Goal: Task Accomplishment & Management: Use online tool/utility

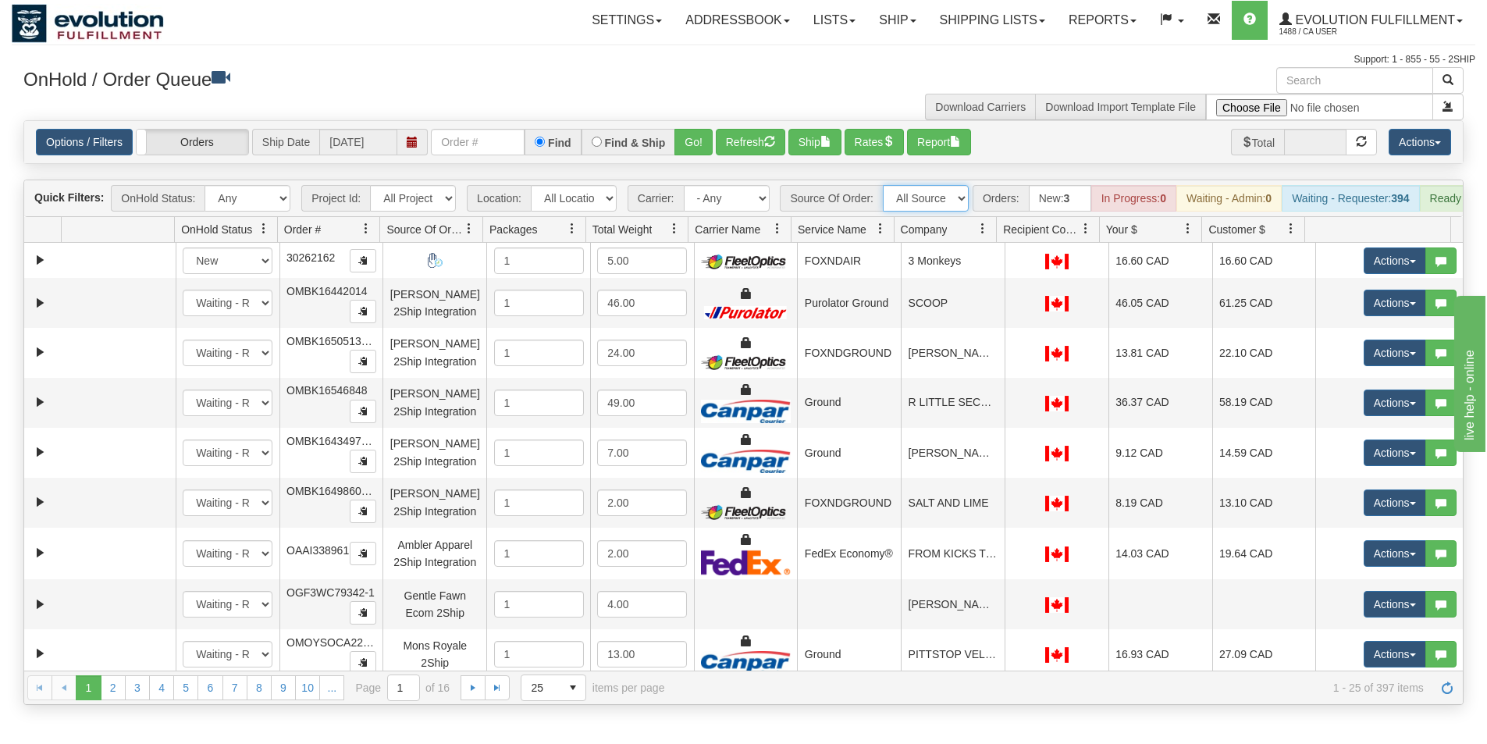
click at [934, 207] on select "All Sources AirBlaster 2Ship Integration Ambler Apparel 2Ship Integration BC [M…" at bounding box center [926, 198] width 86 height 27
select select "EMU Australia 2Ship Integration"
click at [883, 185] on select "All Sources AirBlaster 2Ship Integration Ambler Apparel 2Ship Integration BC [M…" at bounding box center [926, 198] width 86 height 27
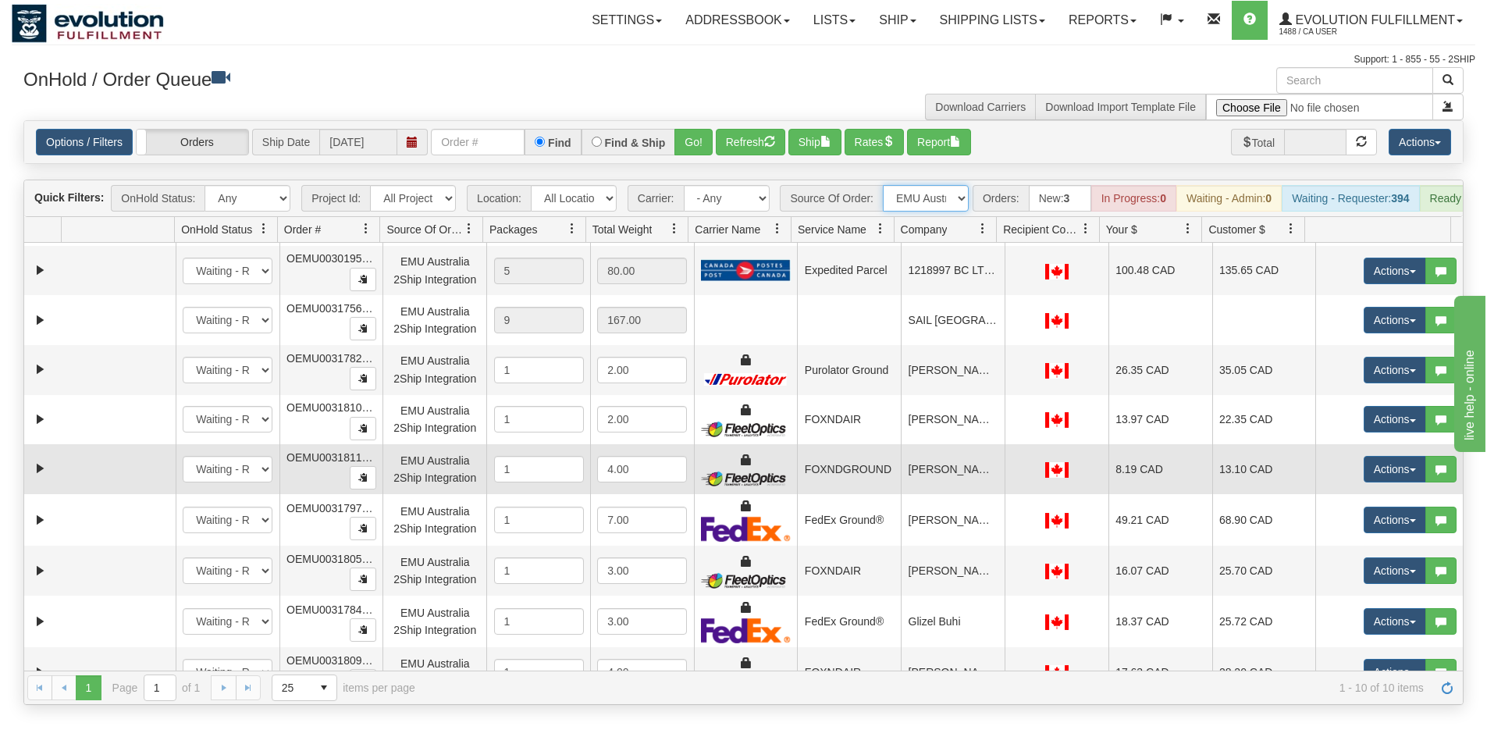
scroll to position [73, 0]
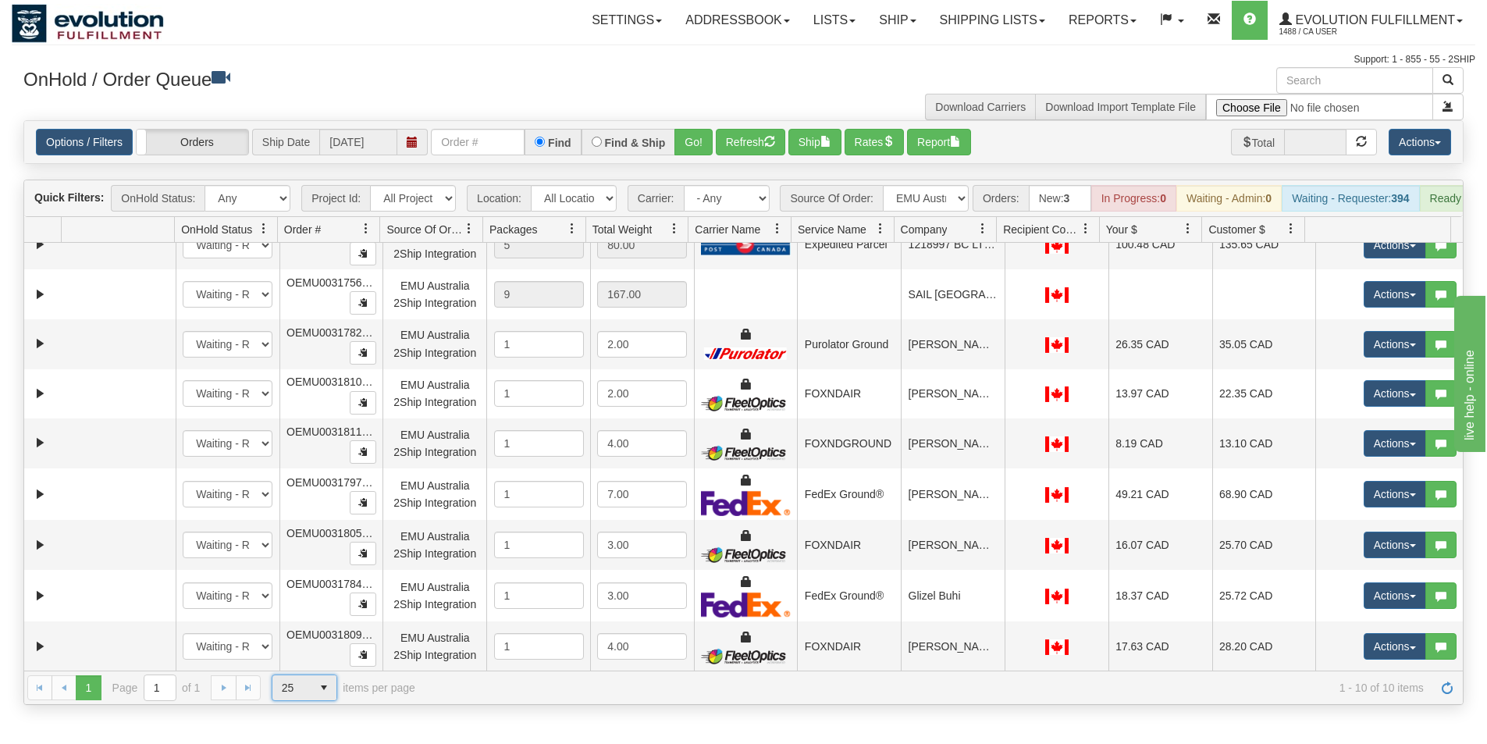
click at [323, 700] on span "select" at bounding box center [323, 687] width 25 height 25
click at [321, 673] on li "100" at bounding box center [304, 675] width 64 height 22
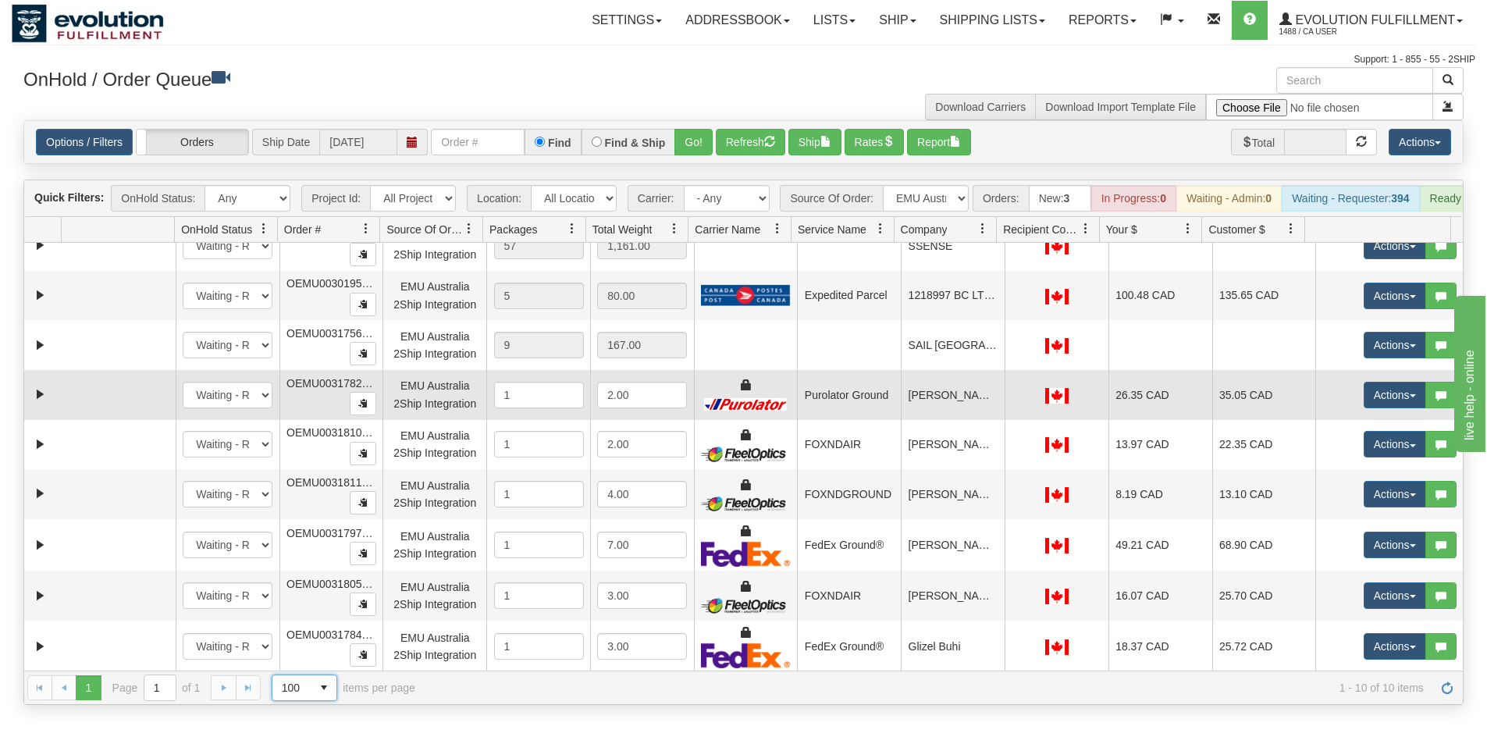
scroll to position [0, 0]
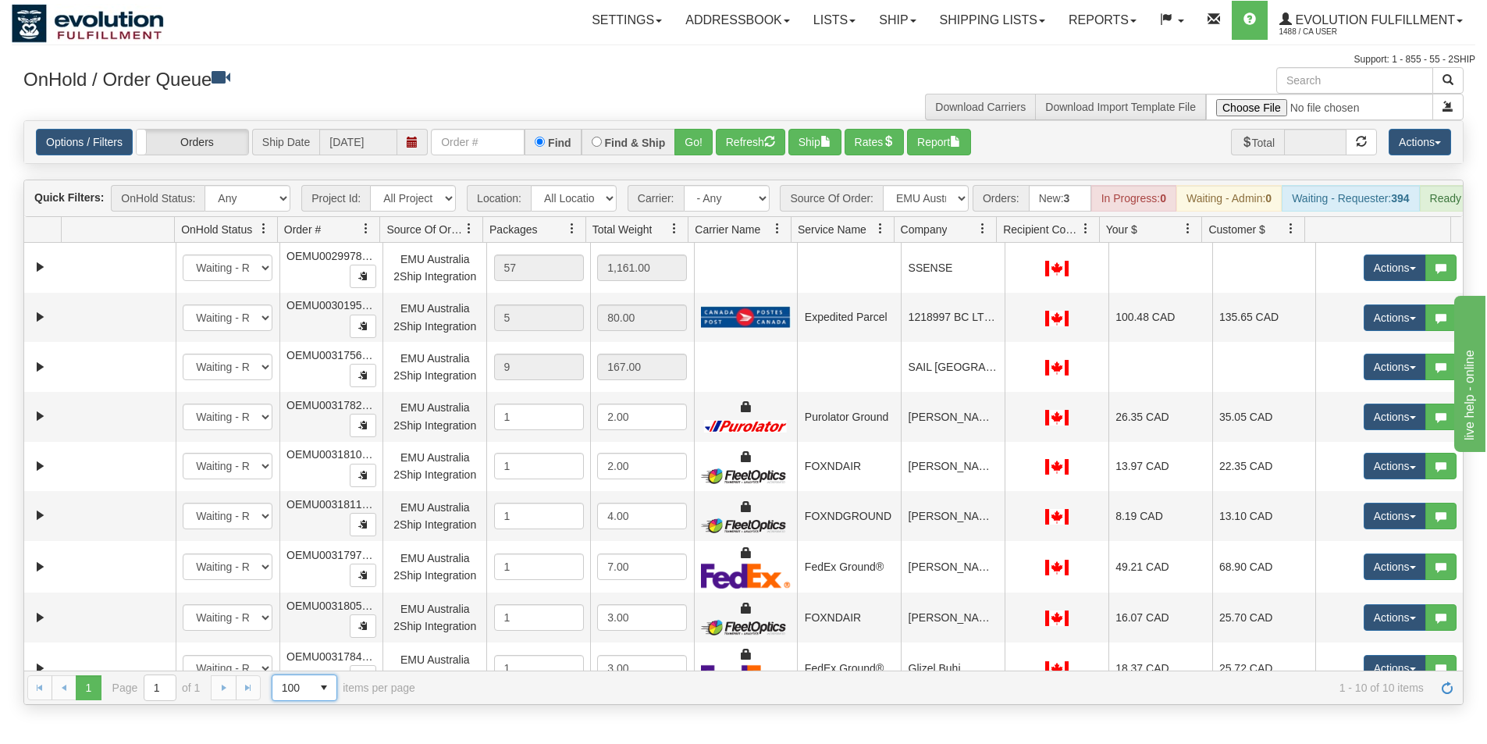
click at [988, 235] on span at bounding box center [983, 228] width 12 height 12
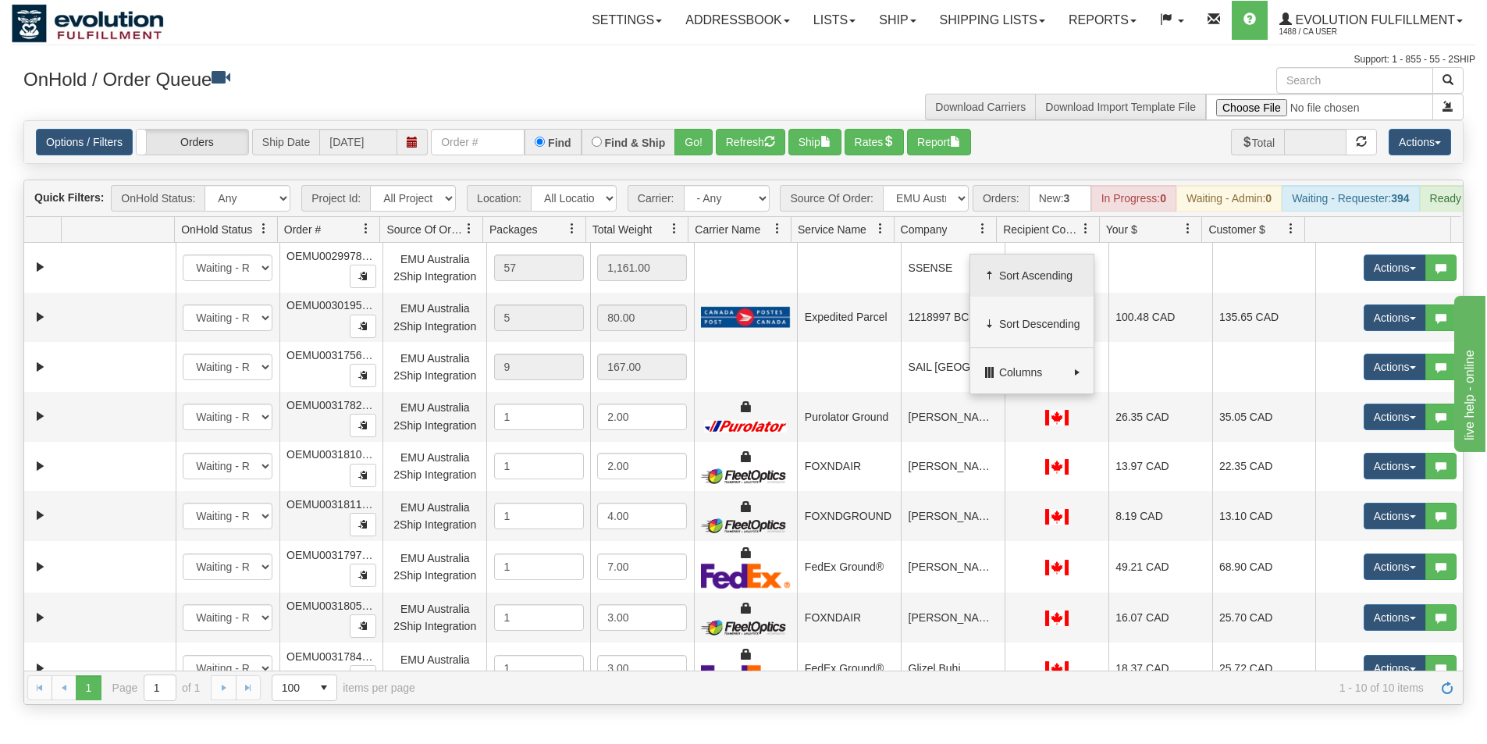
click at [1017, 271] on span "Sort Ascending" at bounding box center [1039, 276] width 81 height 16
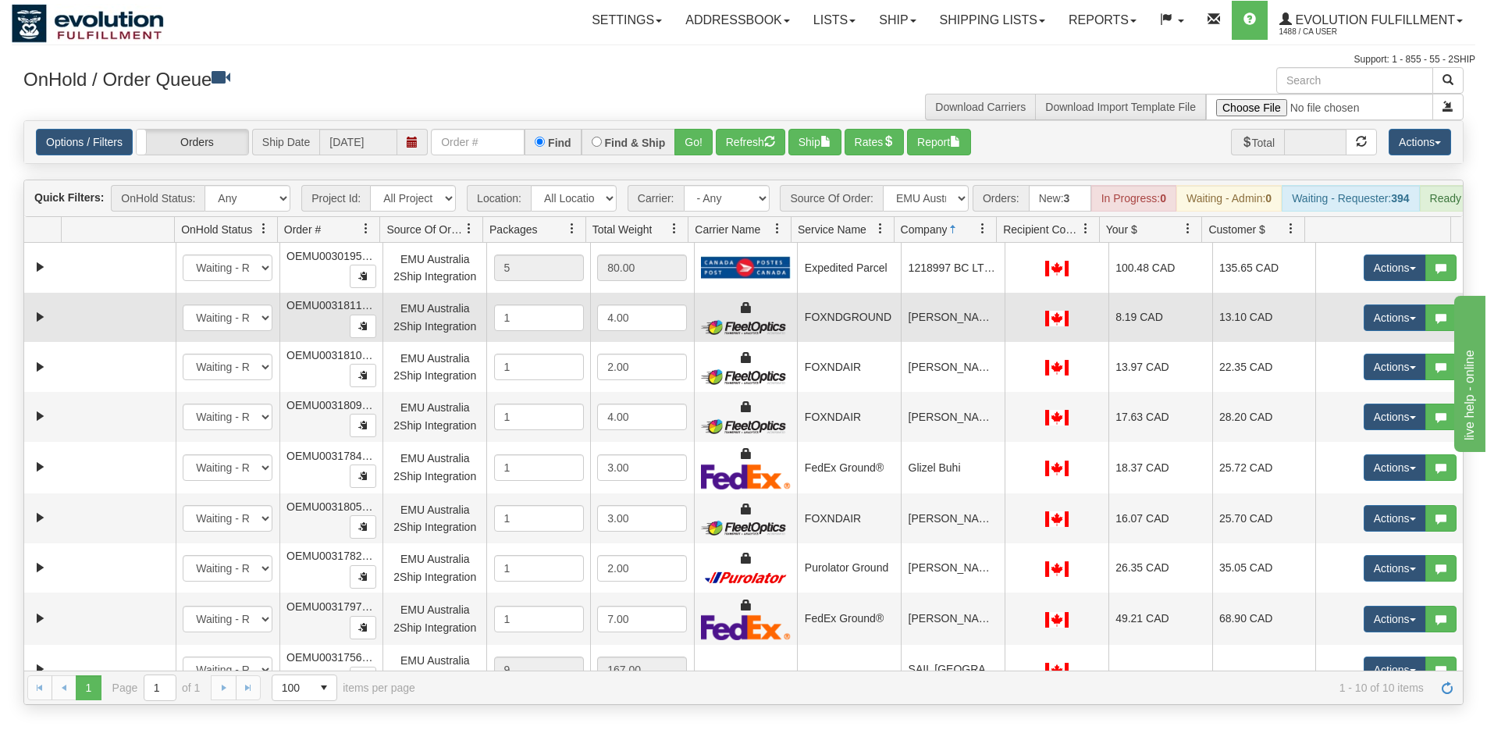
click at [929, 343] on td "[PERSON_NAME]" at bounding box center [953, 318] width 104 height 50
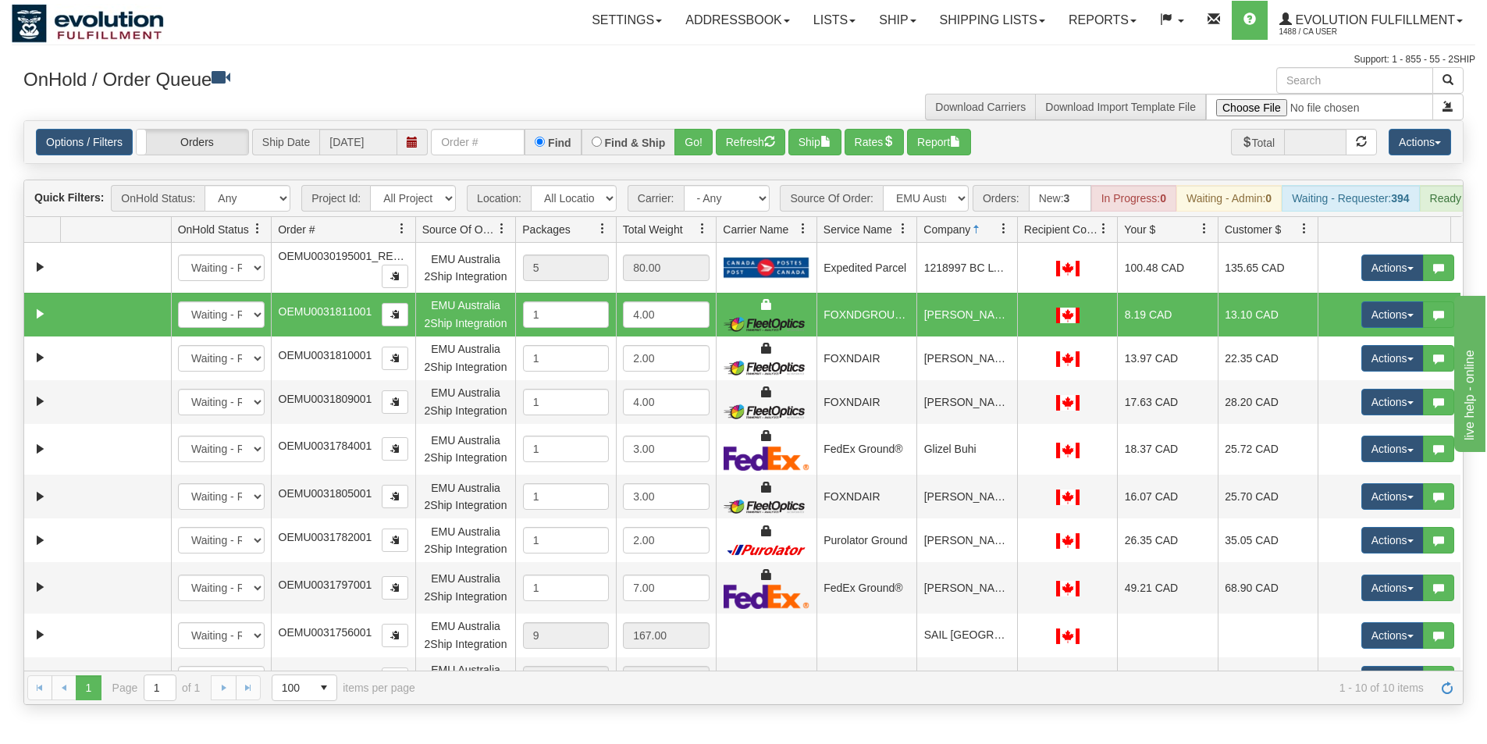
drag, startPoint x: 377, startPoint y: 235, endPoint x: 389, endPoint y: 234, distance: 11.7
click at [389, 234] on div "Id Location Request Id Reply Id OnHold Status Order # Source Of Order Packages …" at bounding box center [737, 229] width 1427 height 25
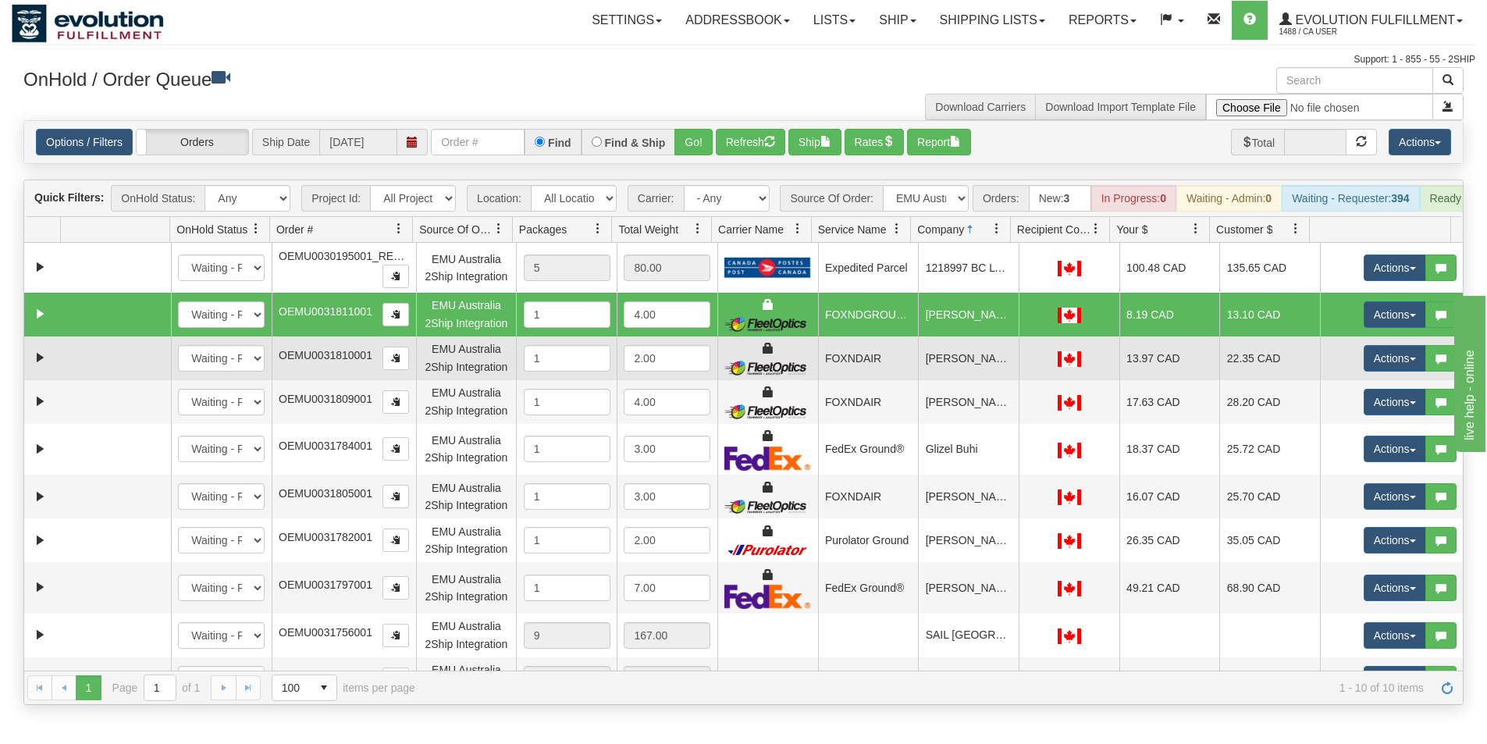
click at [969, 375] on td "[PERSON_NAME]" at bounding box center [968, 358] width 101 height 44
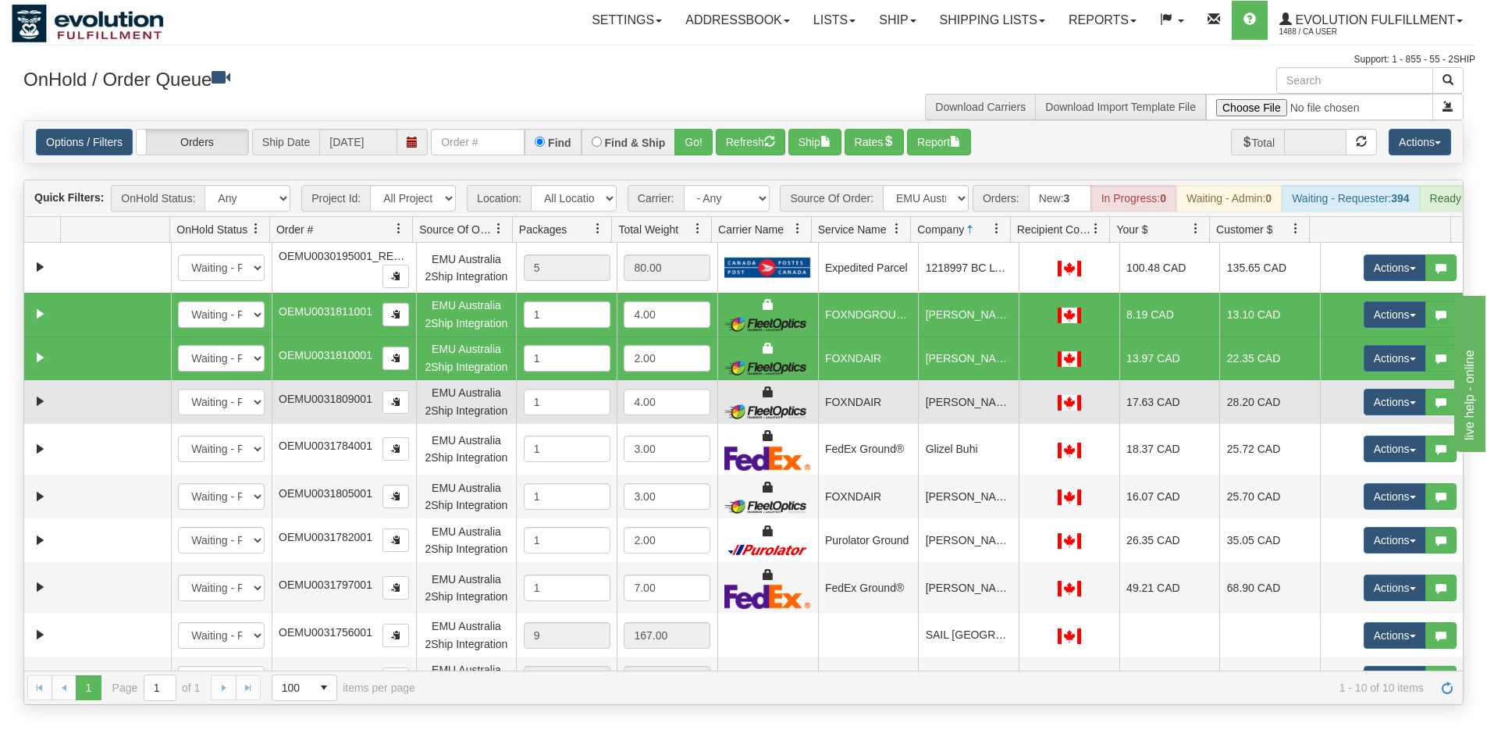
click at [965, 416] on td "[PERSON_NAME]" at bounding box center [968, 402] width 101 height 44
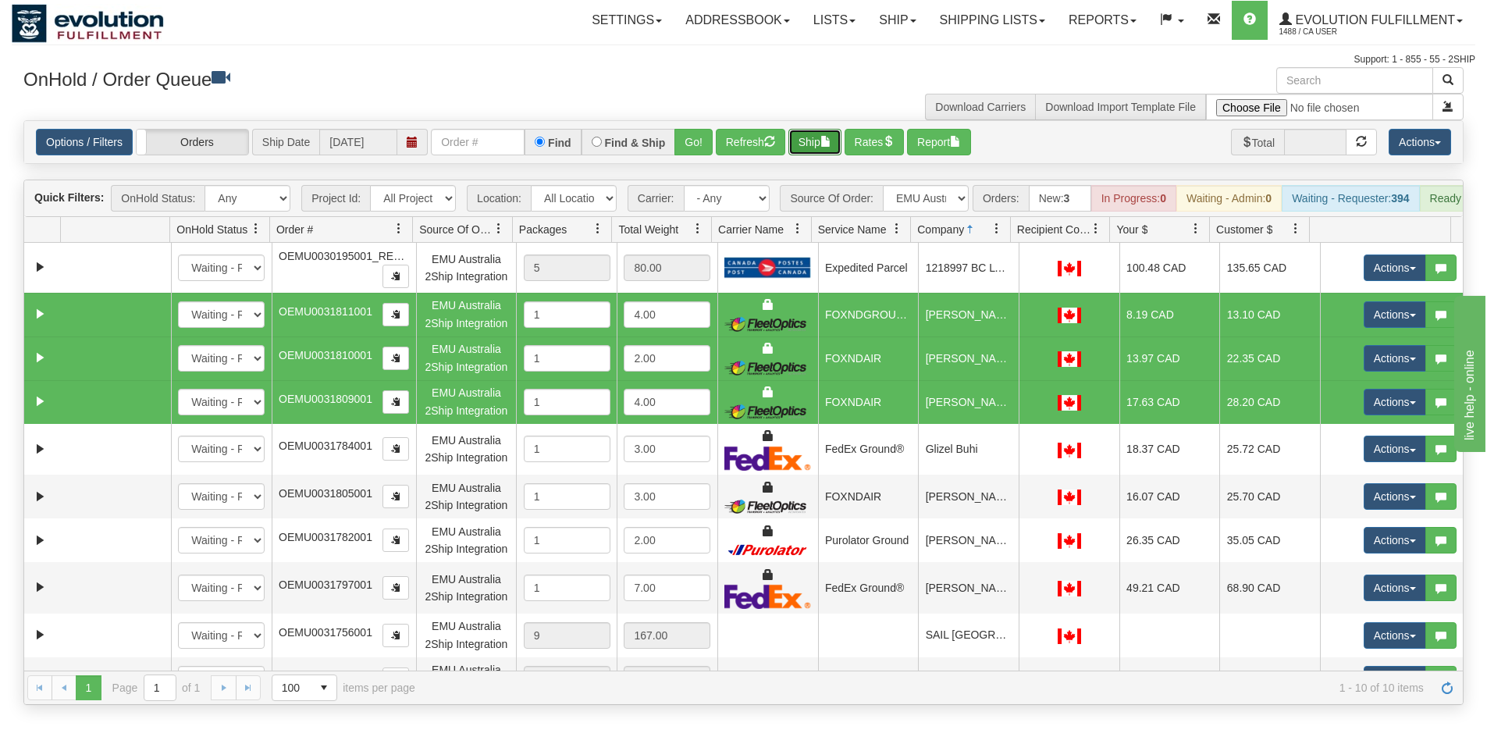
click at [820, 143] on button "Ship" at bounding box center [814, 142] width 53 height 27
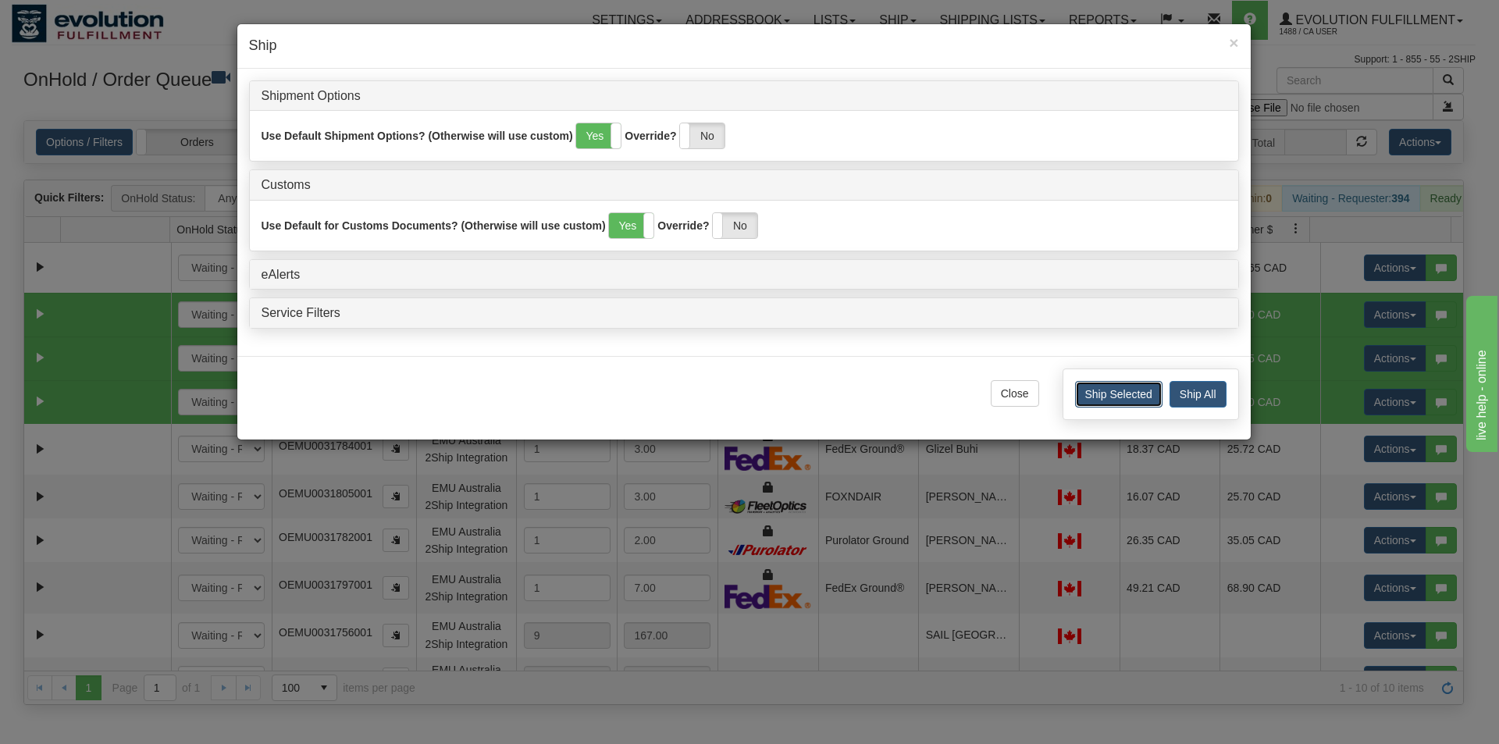
click at [1118, 392] on button "Ship Selected" at bounding box center [1118, 394] width 87 height 27
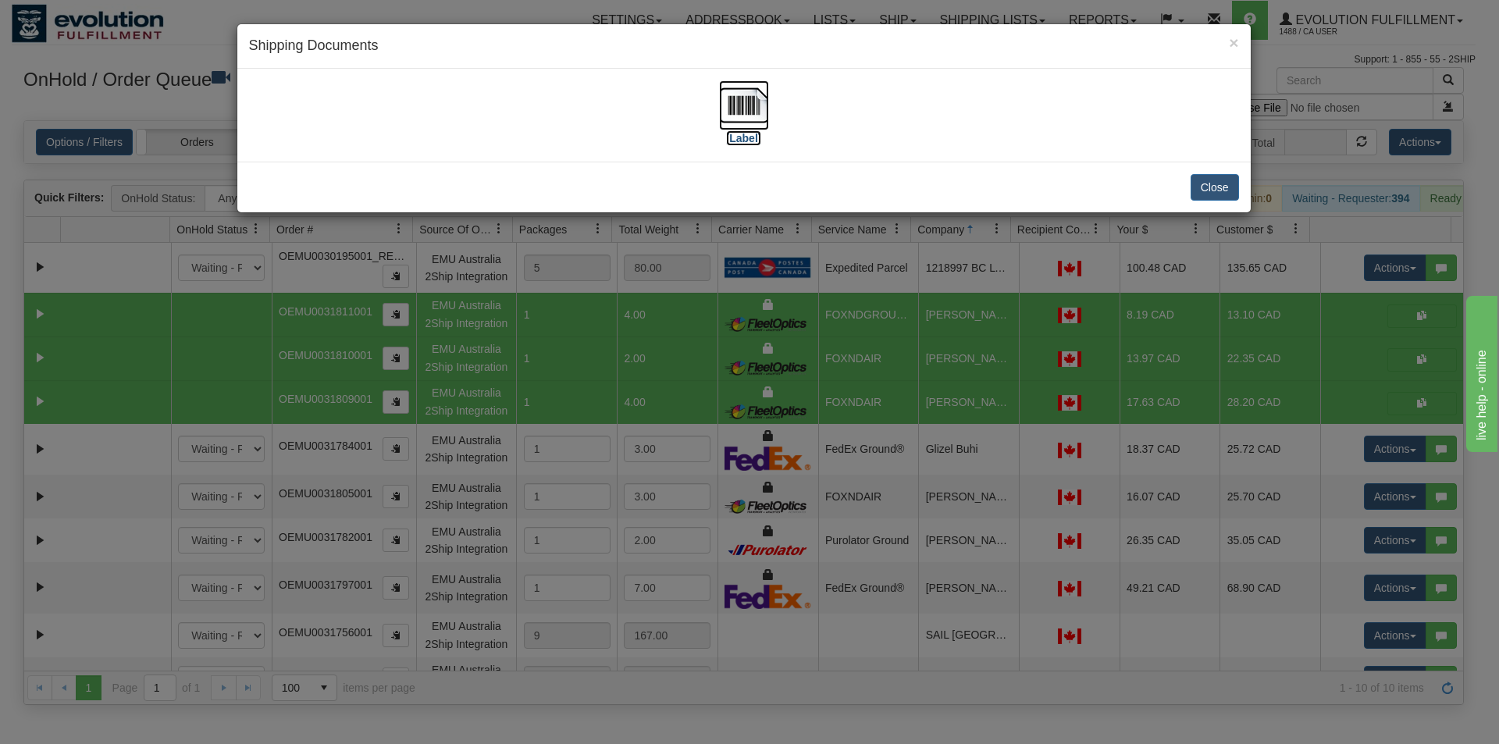
click at [738, 88] on img at bounding box center [744, 105] width 50 height 50
click at [662, 376] on div "× Shipping Documents [Label] Close" at bounding box center [749, 372] width 1499 height 744
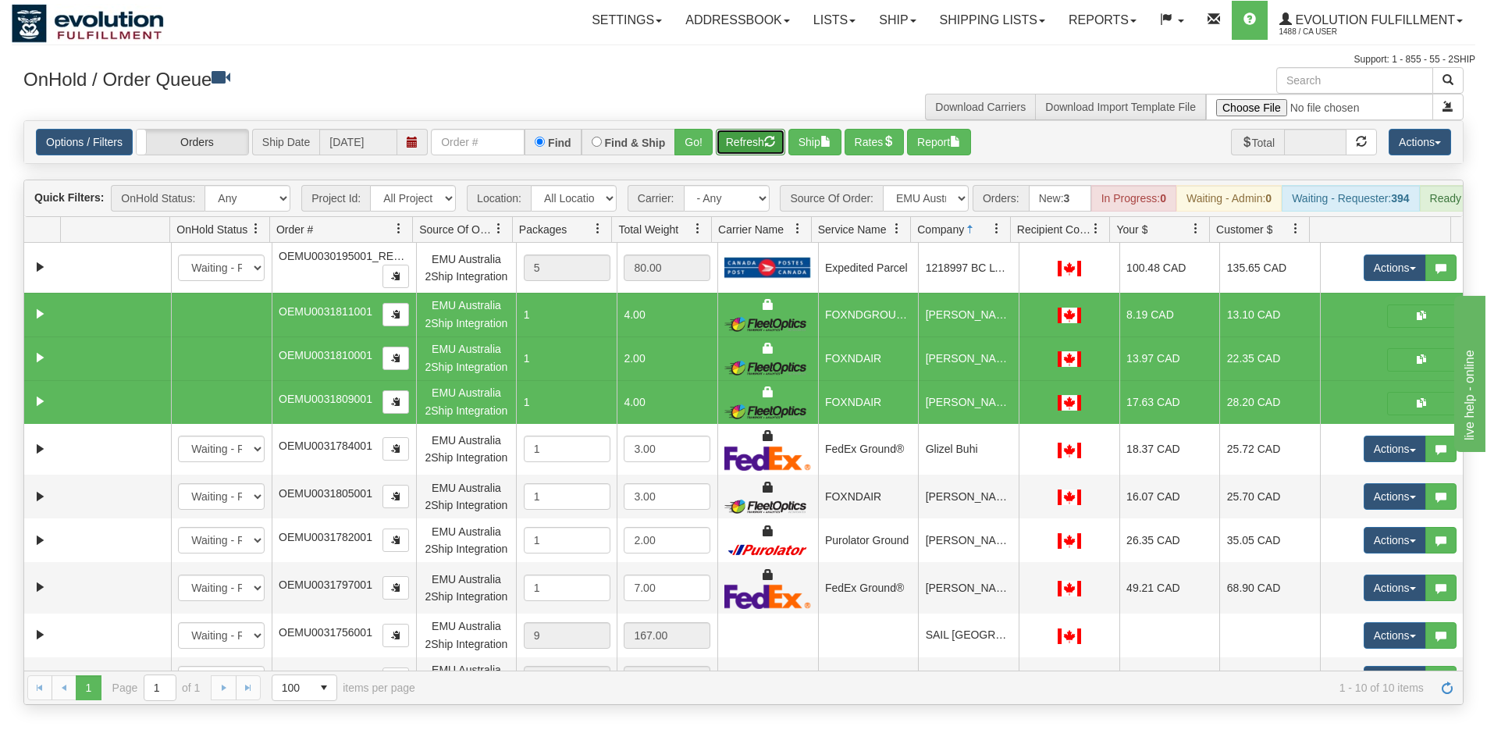
click at [758, 145] on button "Refresh" at bounding box center [750, 142] width 69 height 27
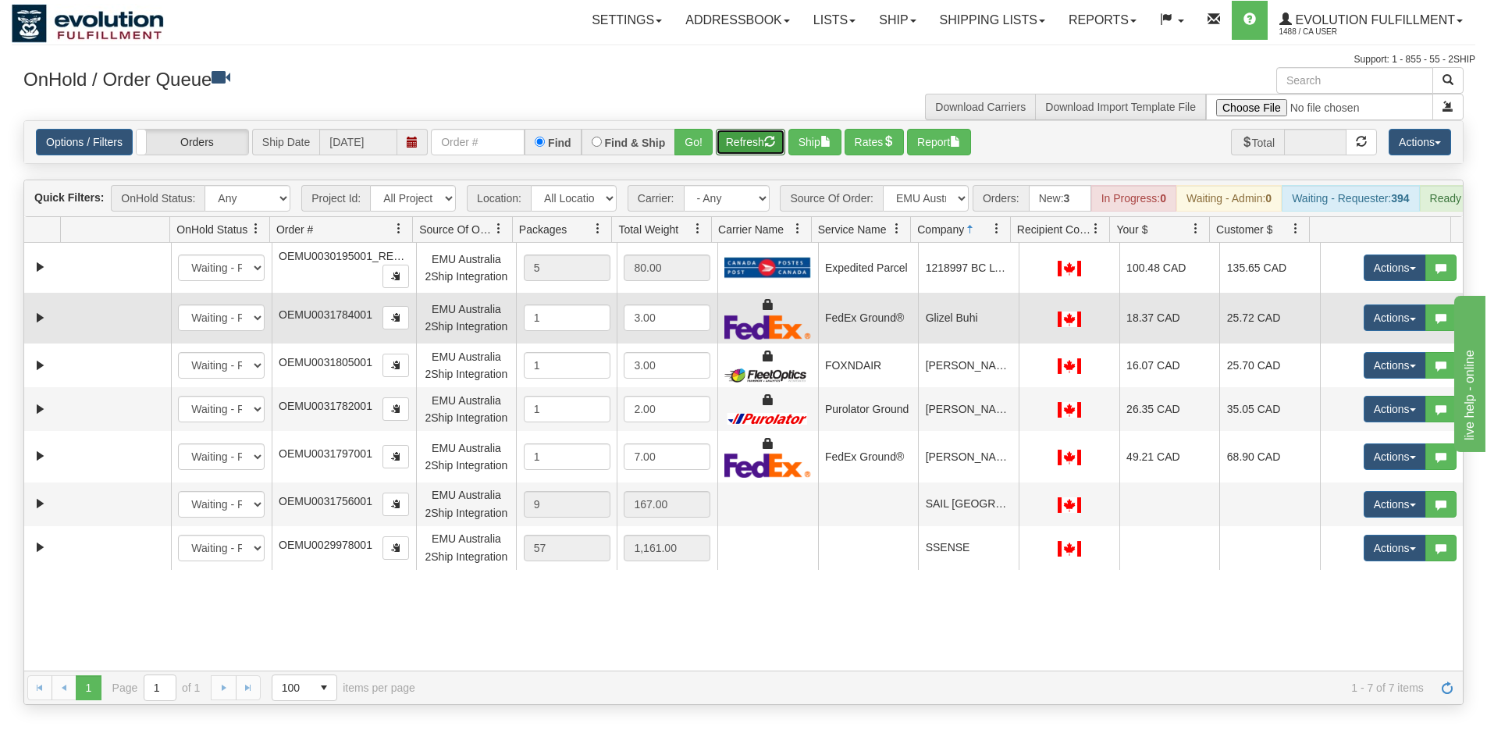
click at [953, 338] on td "Glizel Buhi" at bounding box center [968, 318] width 101 height 51
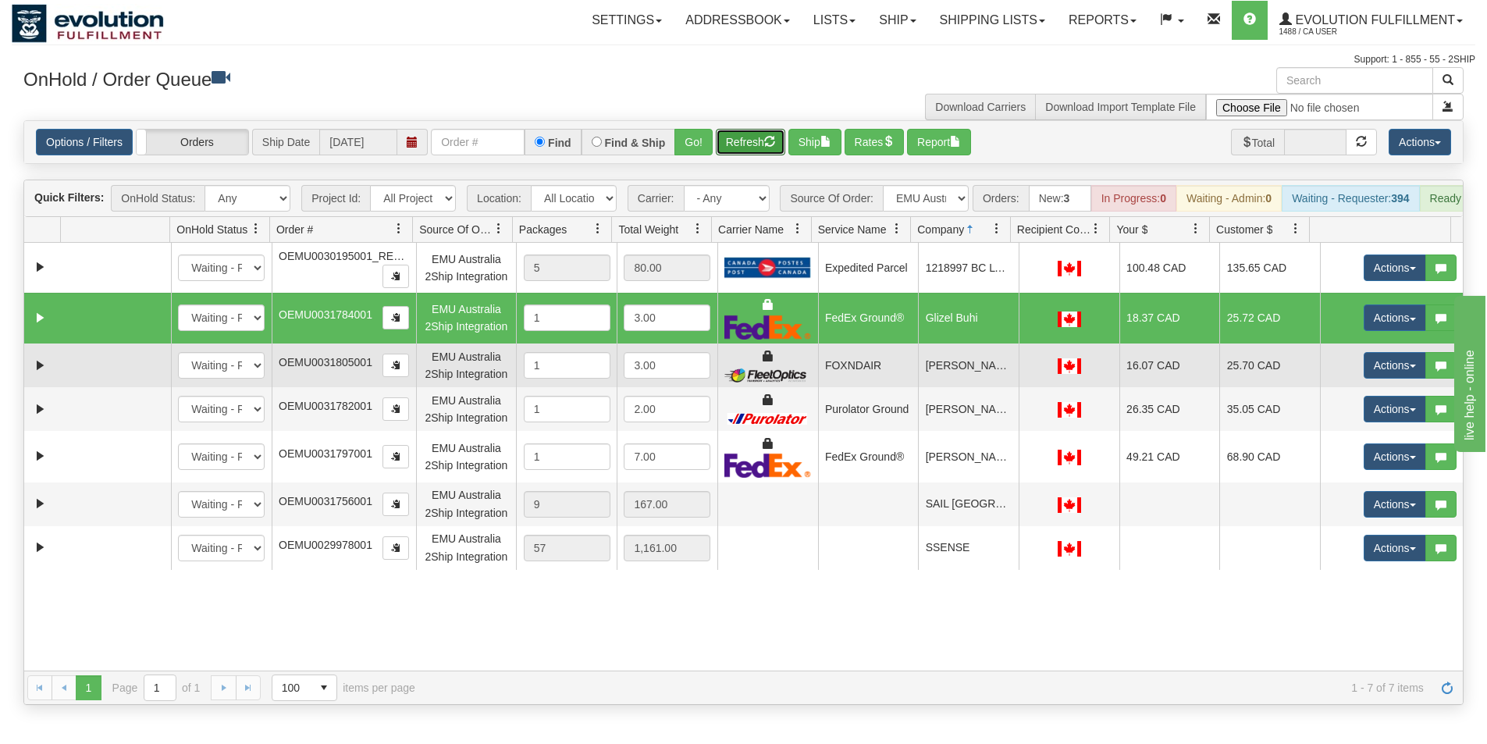
click at [947, 378] on td "[PERSON_NAME]" at bounding box center [968, 365] width 101 height 44
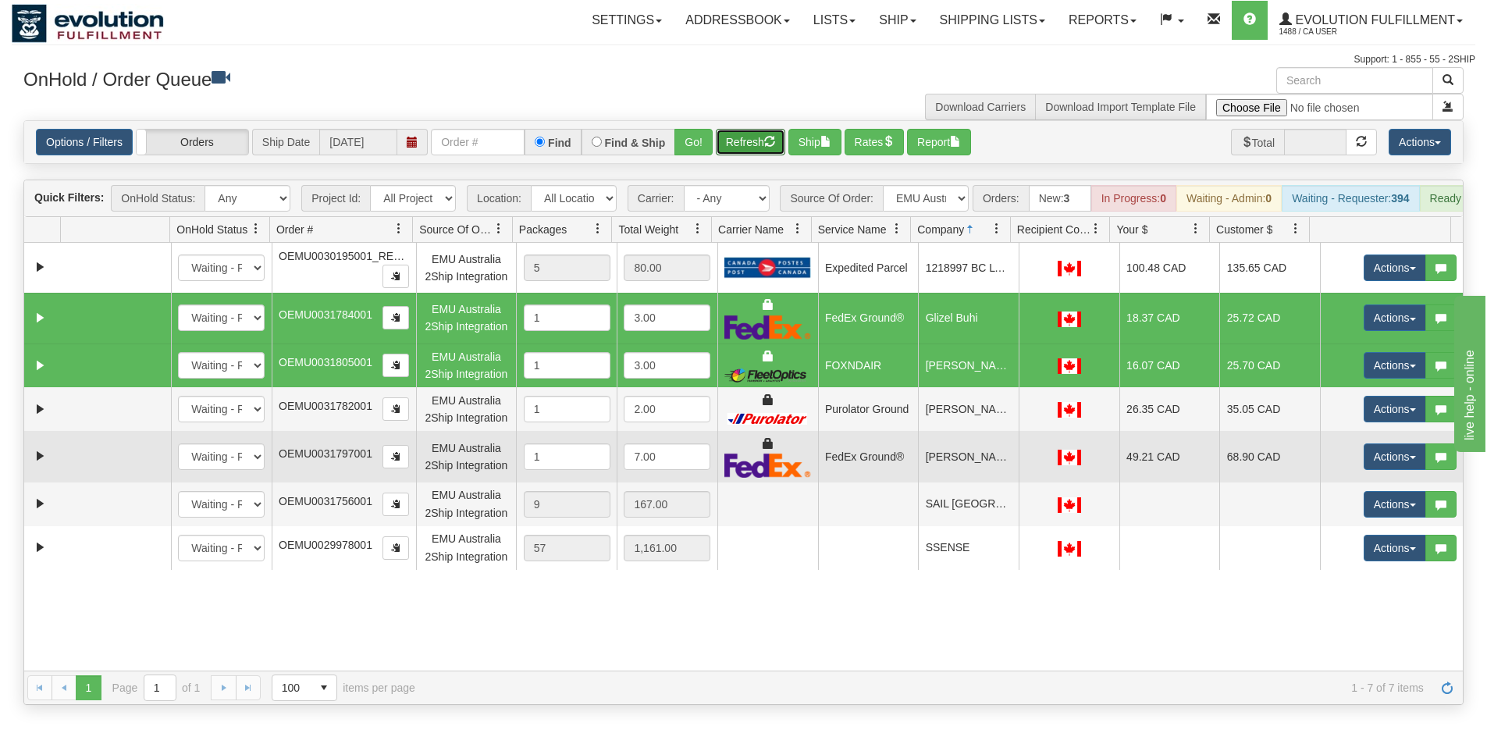
click at [962, 464] on td "[PERSON_NAME]" at bounding box center [968, 456] width 101 height 51
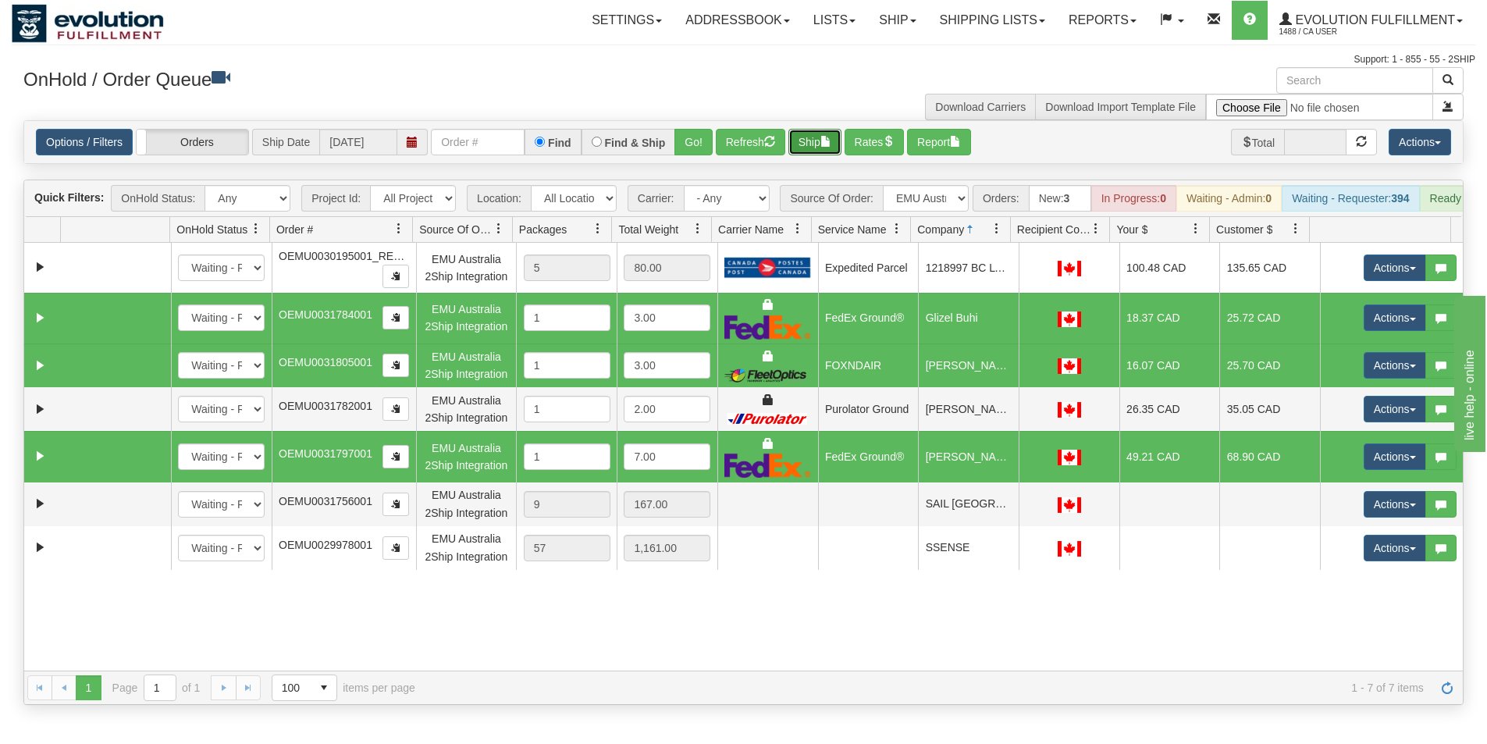
click at [820, 145] on button "Ship" at bounding box center [814, 142] width 53 height 27
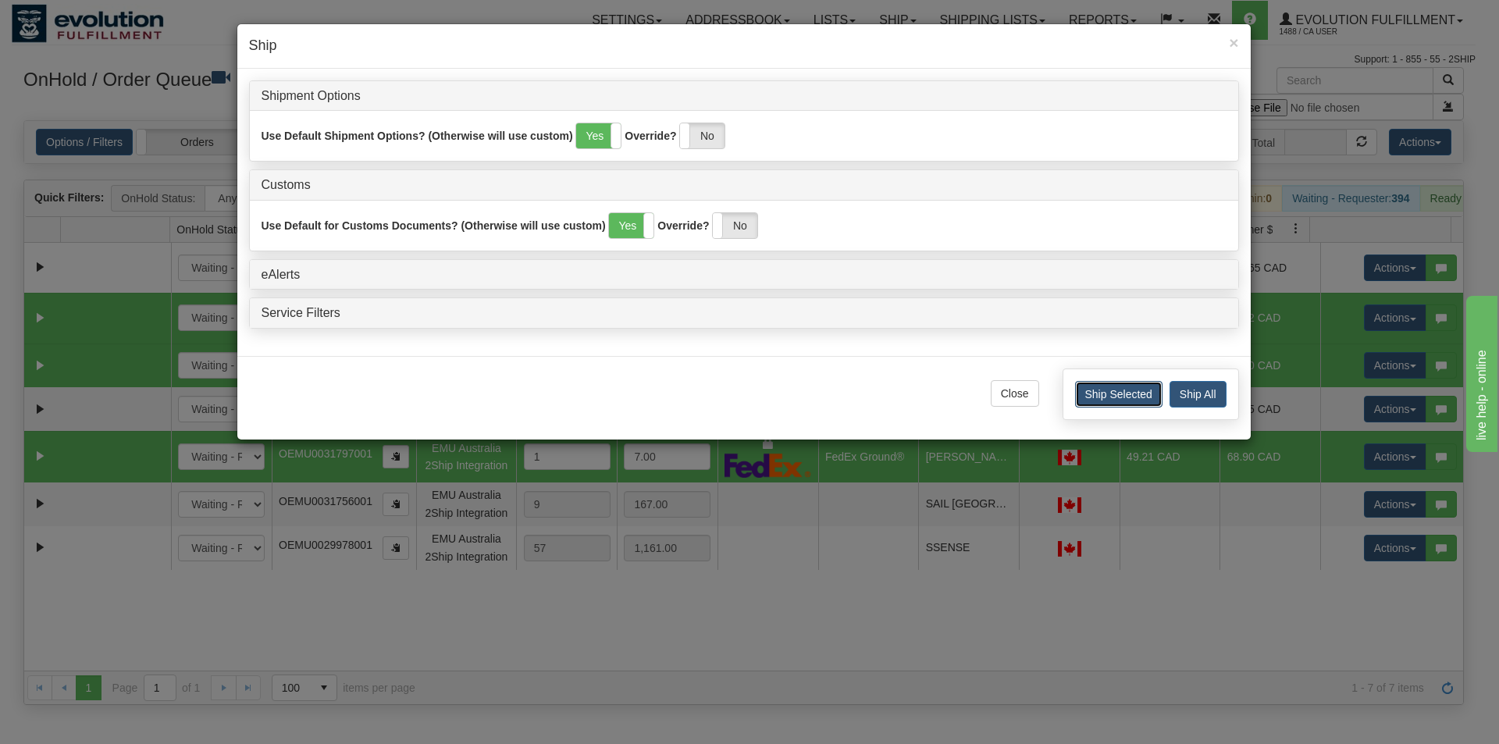
click at [1094, 397] on button "Ship Selected" at bounding box center [1118, 394] width 87 height 27
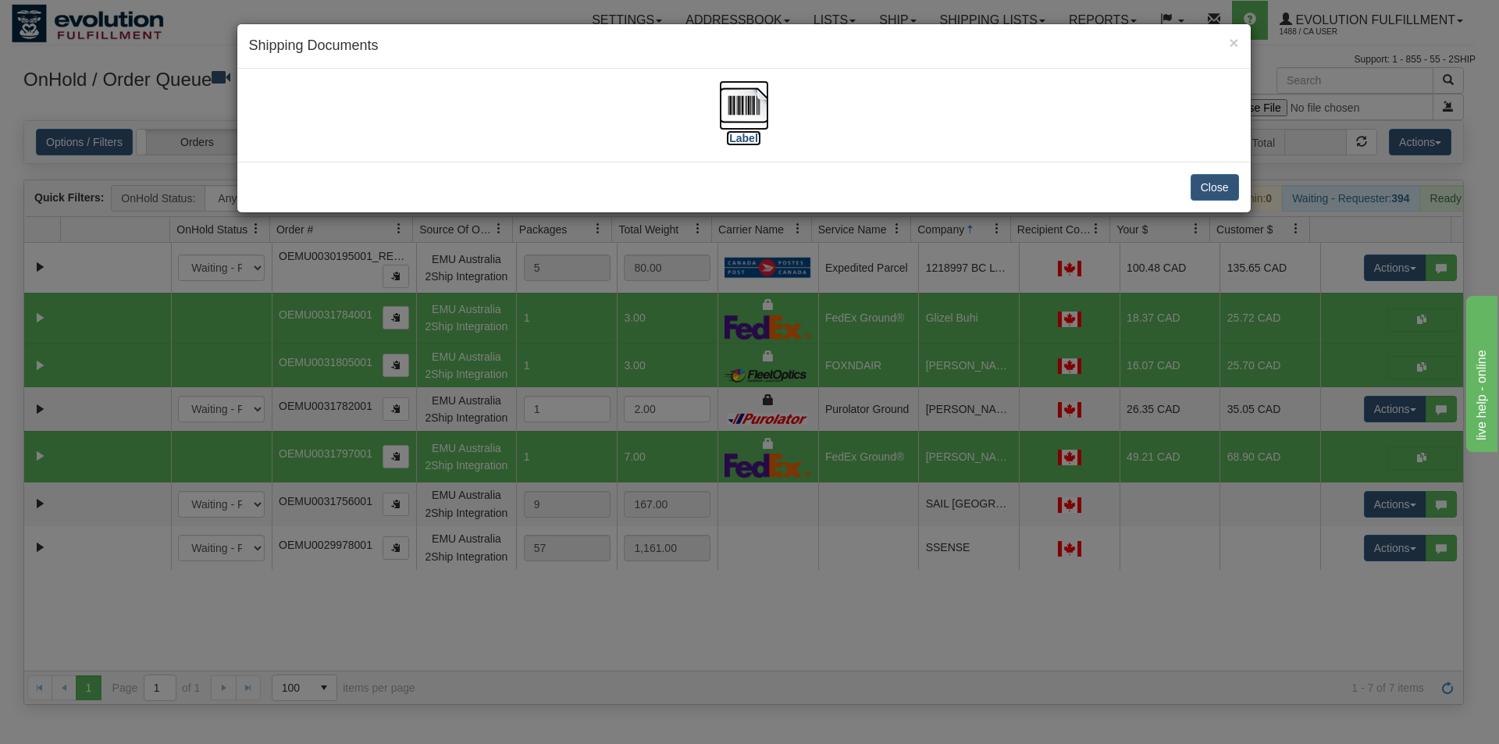
click at [753, 103] on img at bounding box center [744, 105] width 50 height 50
click at [853, 618] on div "× Shipping Documents [Label] Close" at bounding box center [749, 372] width 1499 height 744
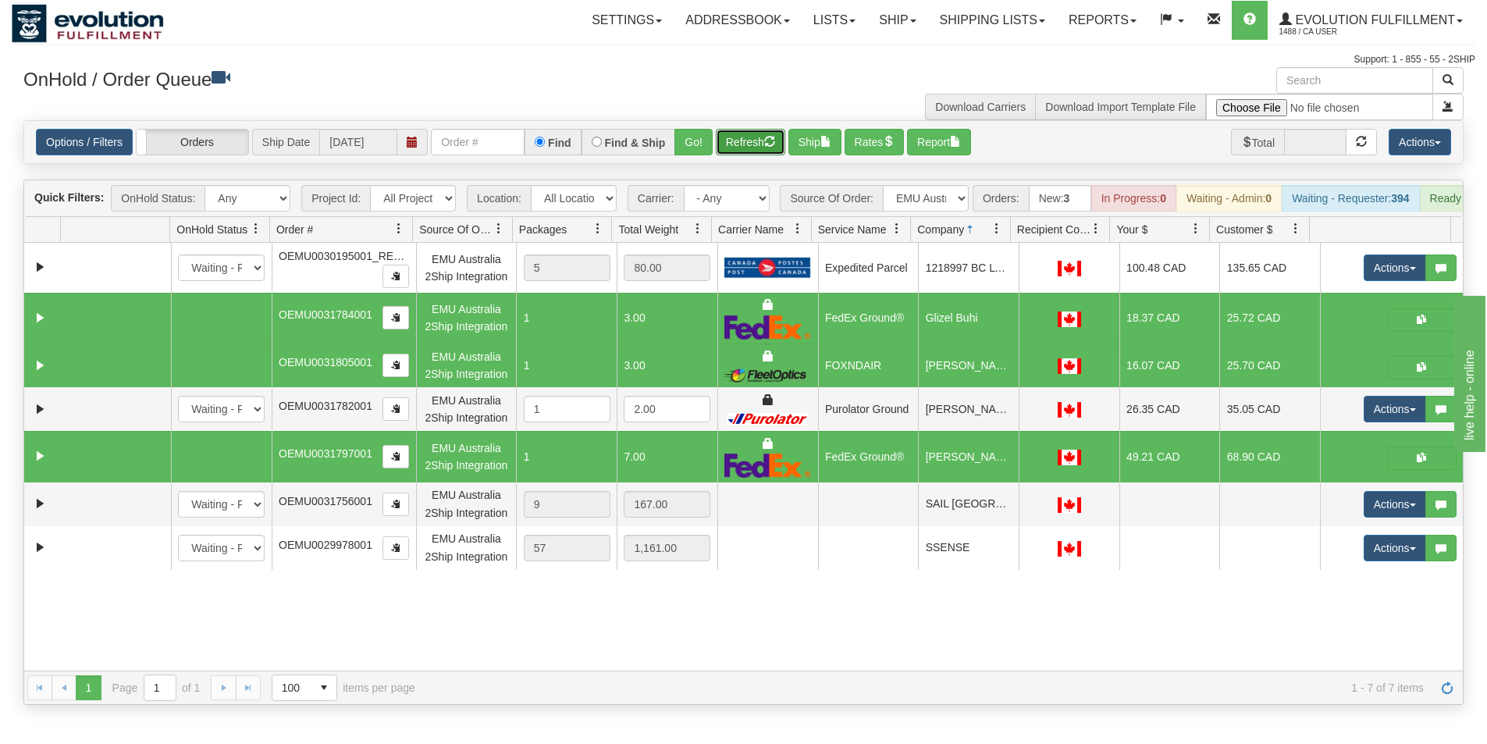
click at [748, 144] on button "Refresh" at bounding box center [750, 142] width 69 height 27
